Goal: Task Accomplishment & Management: Complete application form

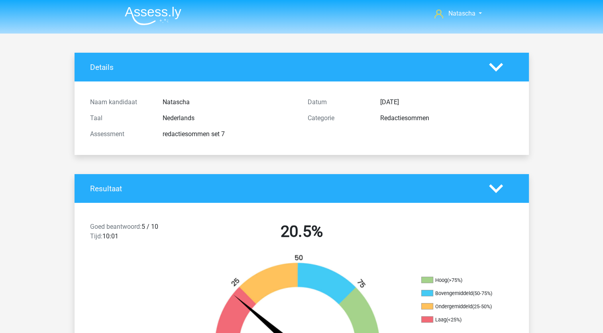
click at [162, 7] on img at bounding box center [153, 15] width 57 height 19
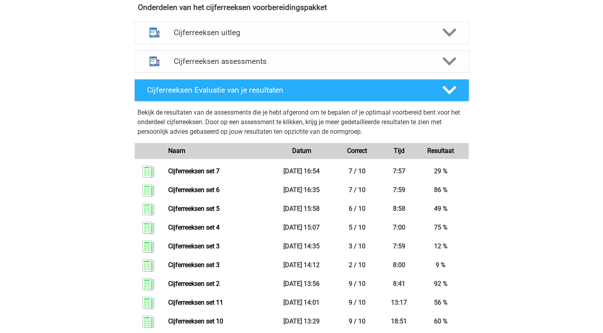
scroll to position [309, 0]
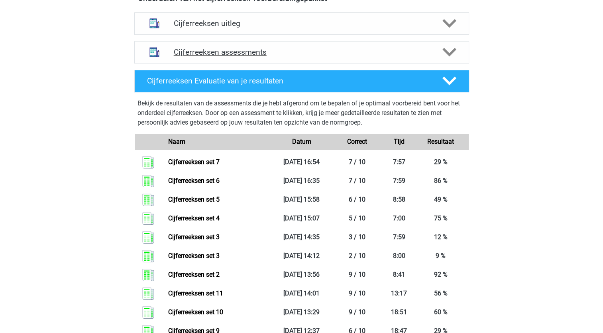
click at [451, 57] on polygon at bounding box center [450, 52] width 14 height 9
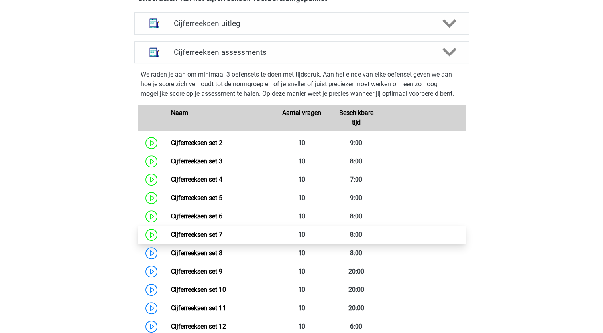
click at [203, 238] on link "Cijferreeksen set 7" at bounding box center [196, 235] width 51 height 8
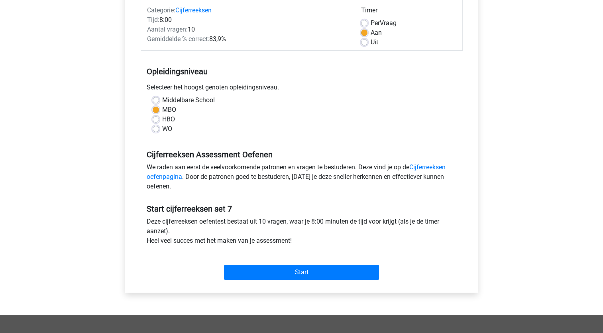
scroll to position [110, 0]
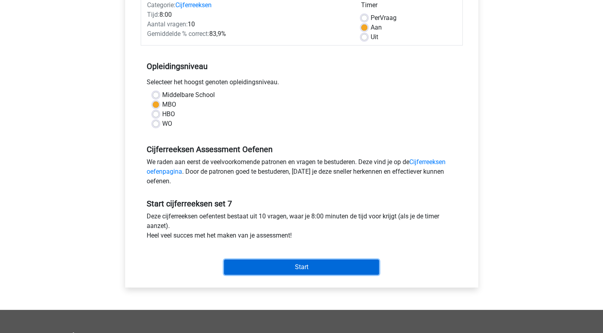
click at [244, 263] on input "Start" at bounding box center [301, 266] width 155 height 15
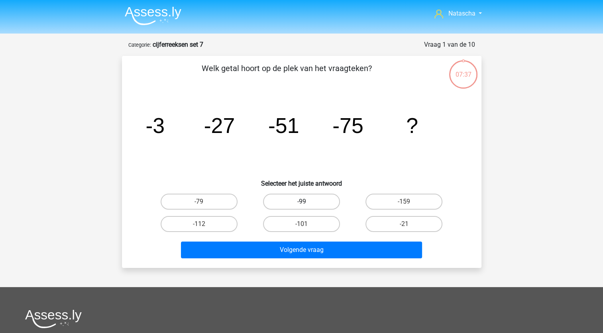
click at [318, 203] on label "-99" at bounding box center [301, 201] width 77 height 16
click at [307, 203] on input "-99" at bounding box center [304, 203] width 5 height 5
radio input "true"
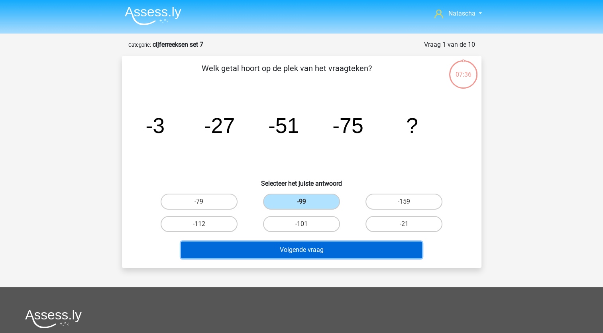
click at [313, 246] on button "Volgende vraag" at bounding box center [301, 249] width 241 height 17
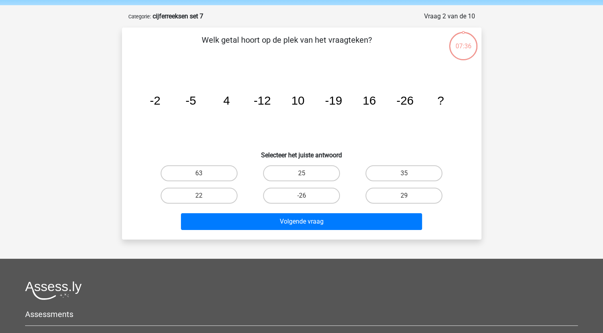
scroll to position [40, 0]
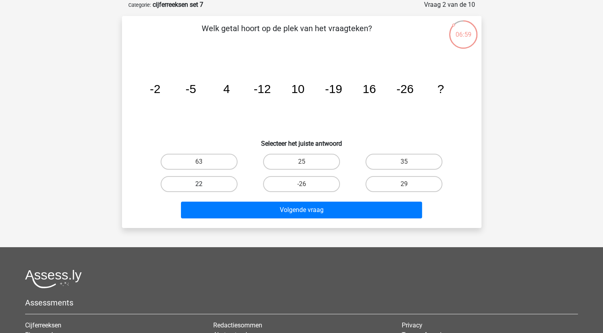
click at [194, 182] on label "22" at bounding box center [199, 184] width 77 height 16
click at [199, 184] on input "22" at bounding box center [201, 186] width 5 height 5
radio input "true"
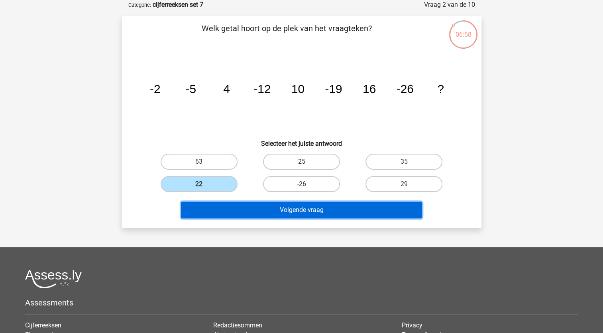
click at [213, 211] on button "Volgende vraag" at bounding box center [301, 209] width 241 height 17
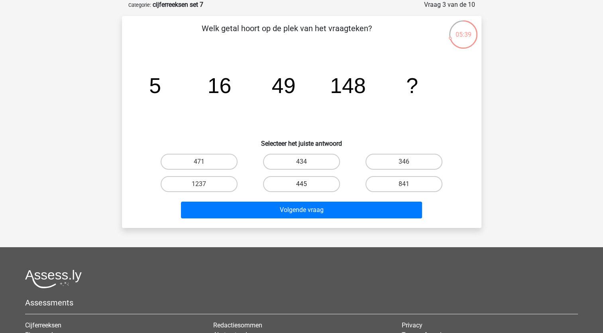
click at [297, 188] on label "445" at bounding box center [301, 184] width 77 height 16
click at [302, 188] on input "445" at bounding box center [304, 186] width 5 height 5
radio input "true"
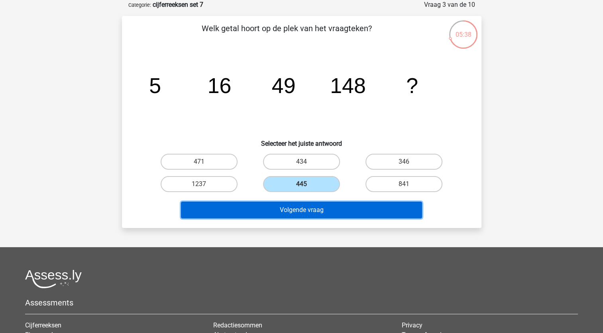
click at [288, 212] on button "Volgende vraag" at bounding box center [301, 209] width 241 height 17
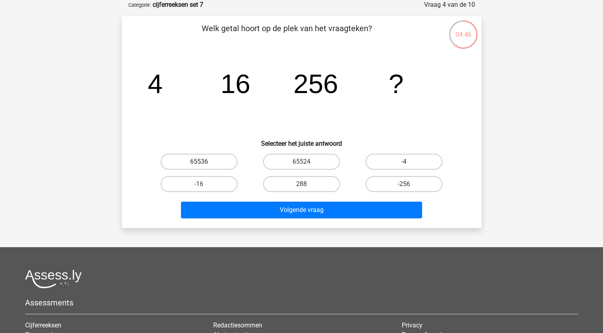
click at [215, 164] on label "65536" at bounding box center [199, 162] width 77 height 16
click at [204, 164] on input "65536" at bounding box center [201, 164] width 5 height 5
radio input "true"
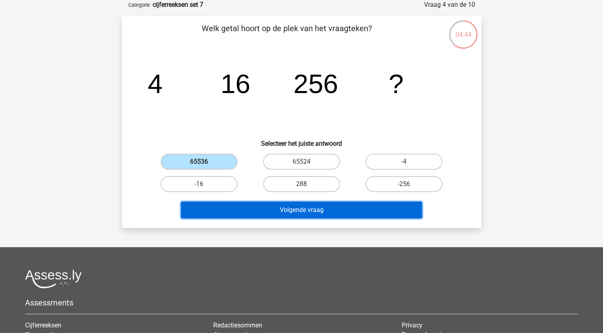
click at [237, 215] on button "Volgende vraag" at bounding box center [301, 209] width 241 height 17
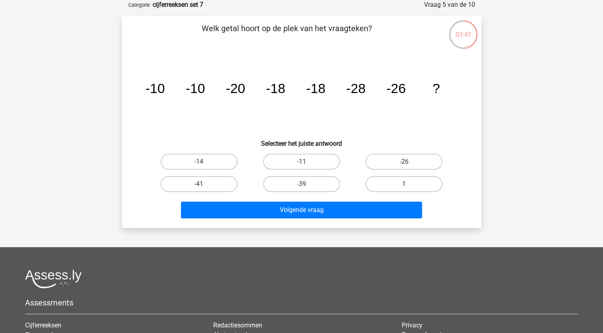
click at [392, 158] on label "-26" at bounding box center [404, 162] width 77 height 16
click at [404, 162] on input "-26" at bounding box center [406, 164] width 5 height 5
radio input "true"
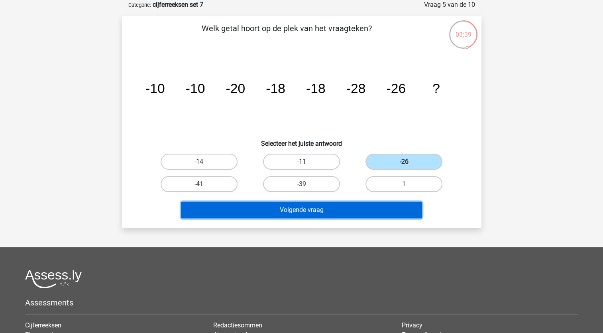
click at [298, 210] on button "Volgende vraag" at bounding box center [301, 209] width 241 height 17
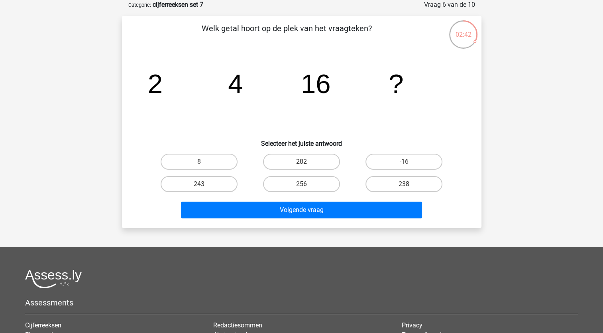
click at [304, 185] on input "256" at bounding box center [304, 186] width 5 height 5
radio input "true"
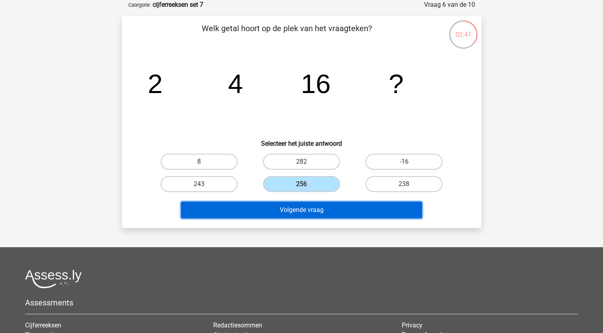
click at [299, 208] on button "Volgende vraag" at bounding box center [301, 209] width 241 height 17
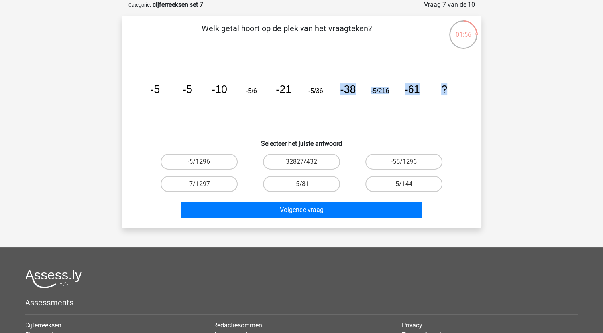
drag, startPoint x: 323, startPoint y: 94, endPoint x: 477, endPoint y: 115, distance: 155.4
click at [477, 115] on div "Welk getal hoort op de plek van het vraagteken? image/svg+xml -5 -5 -10 -5/6 -2…" at bounding box center [301, 121] width 353 height 199
click at [409, 110] on icon "image/svg+xml -5 -5 -10 -5/6 -21 -5/36 -38 -5/216 -61 ?" at bounding box center [301, 93] width 321 height 81
click at [207, 161] on label "-5/1296" at bounding box center [199, 162] width 77 height 16
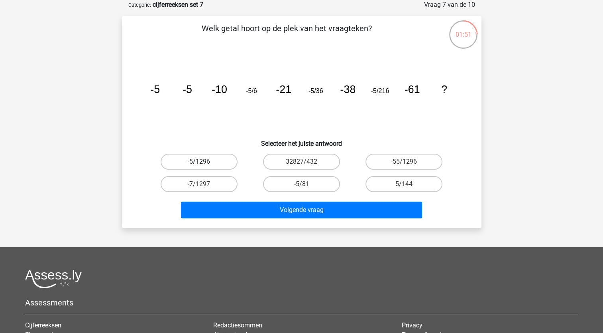
click at [204, 162] on input "-5/1296" at bounding box center [201, 164] width 5 height 5
radio input "true"
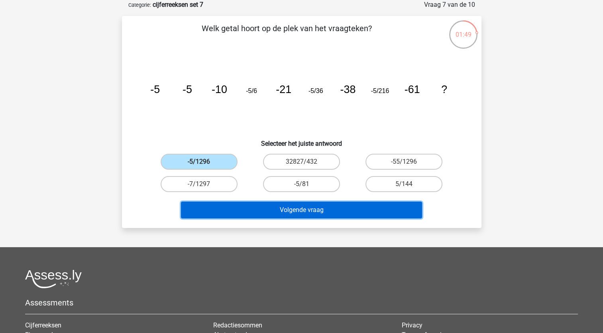
click at [206, 208] on button "Volgende vraag" at bounding box center [301, 209] width 241 height 17
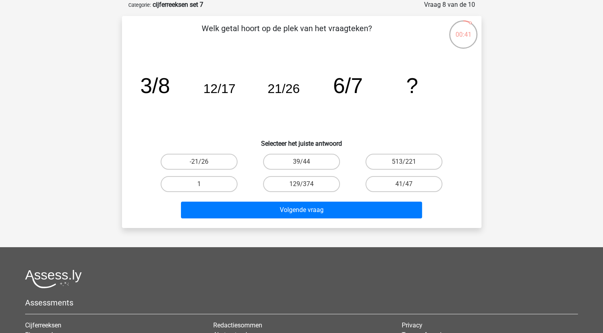
click at [305, 163] on input "39/44" at bounding box center [304, 164] width 5 height 5
radio input "true"
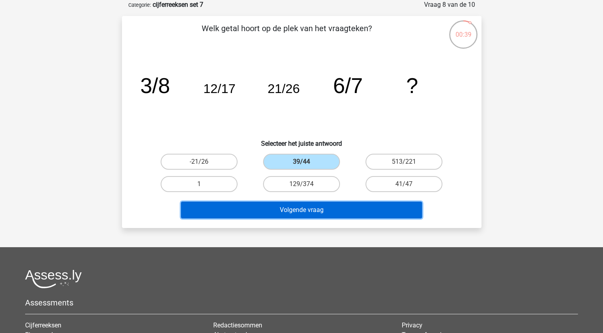
click at [299, 205] on button "Volgende vraag" at bounding box center [301, 209] width 241 height 17
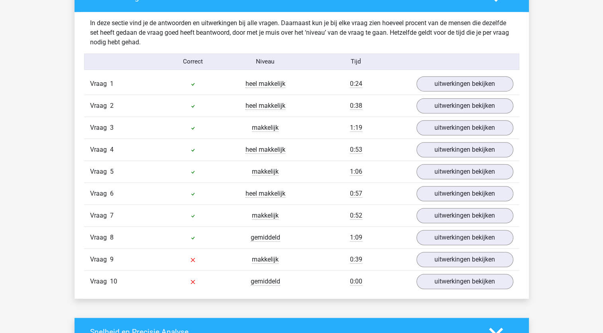
scroll to position [473, 0]
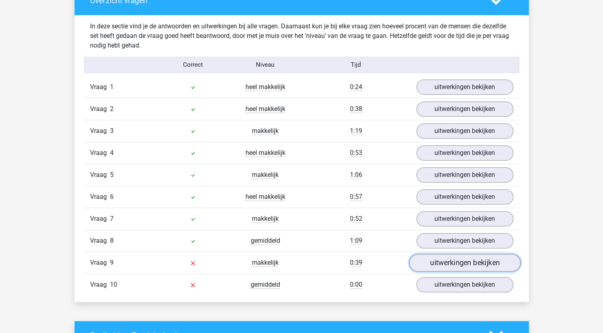
click at [448, 262] on link "uitwerkingen bekijken" at bounding box center [464, 263] width 111 height 18
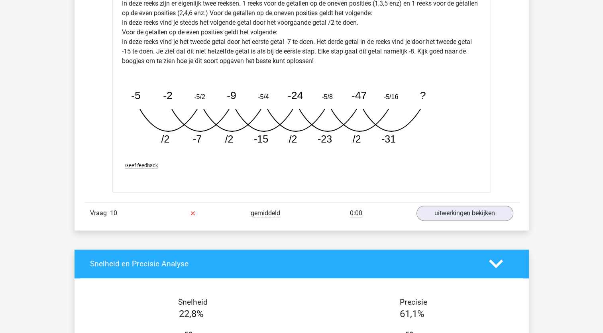
scroll to position [949, 0]
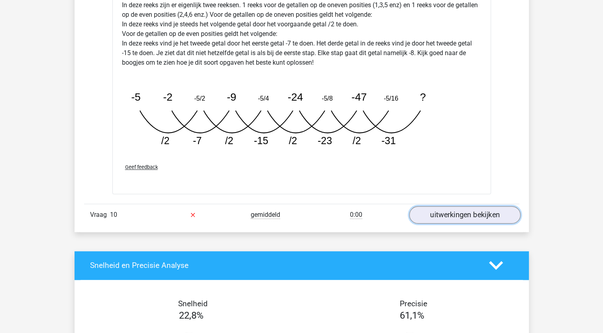
click at [438, 212] on link "uitwerkingen bekijken" at bounding box center [464, 215] width 111 height 18
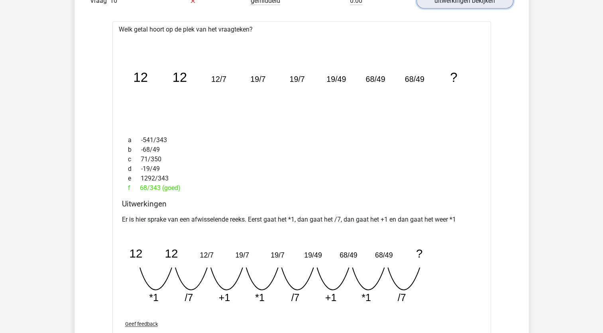
scroll to position [1161, 0]
